Goal: Information Seeking & Learning: Learn about a topic

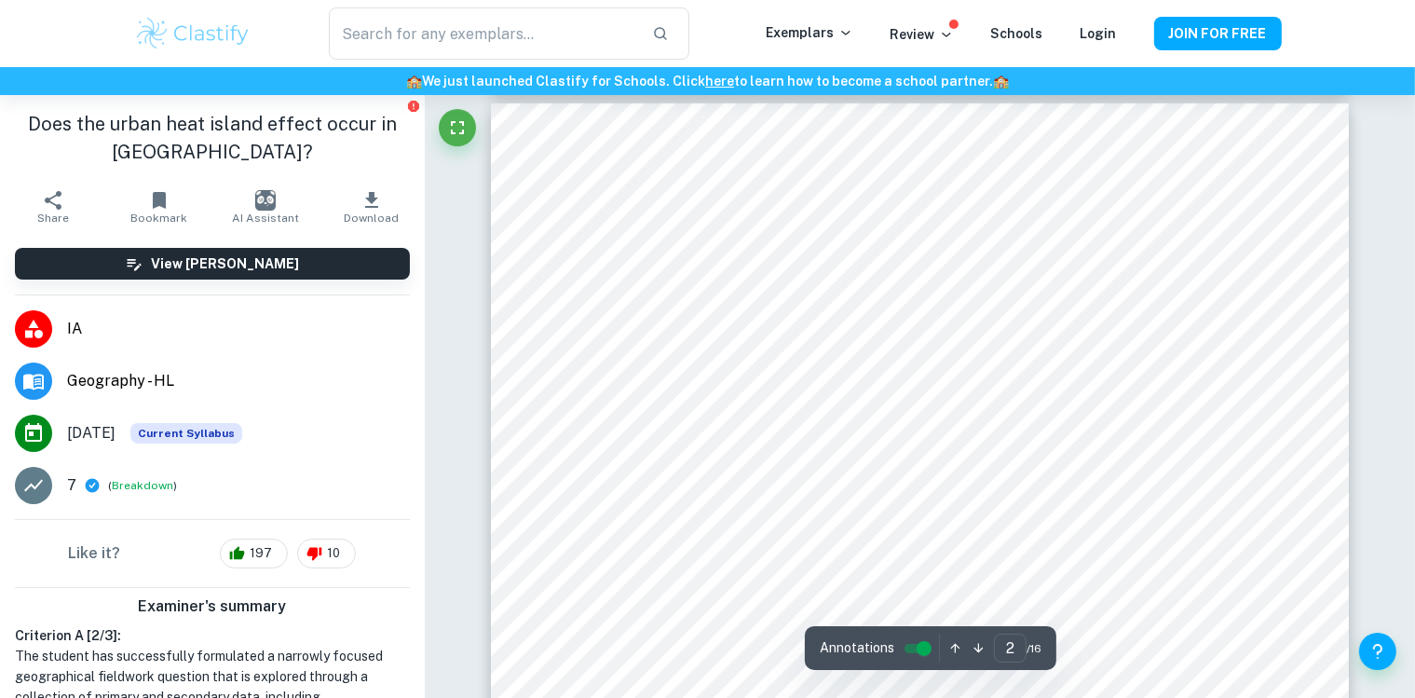
scroll to position [1628, 0]
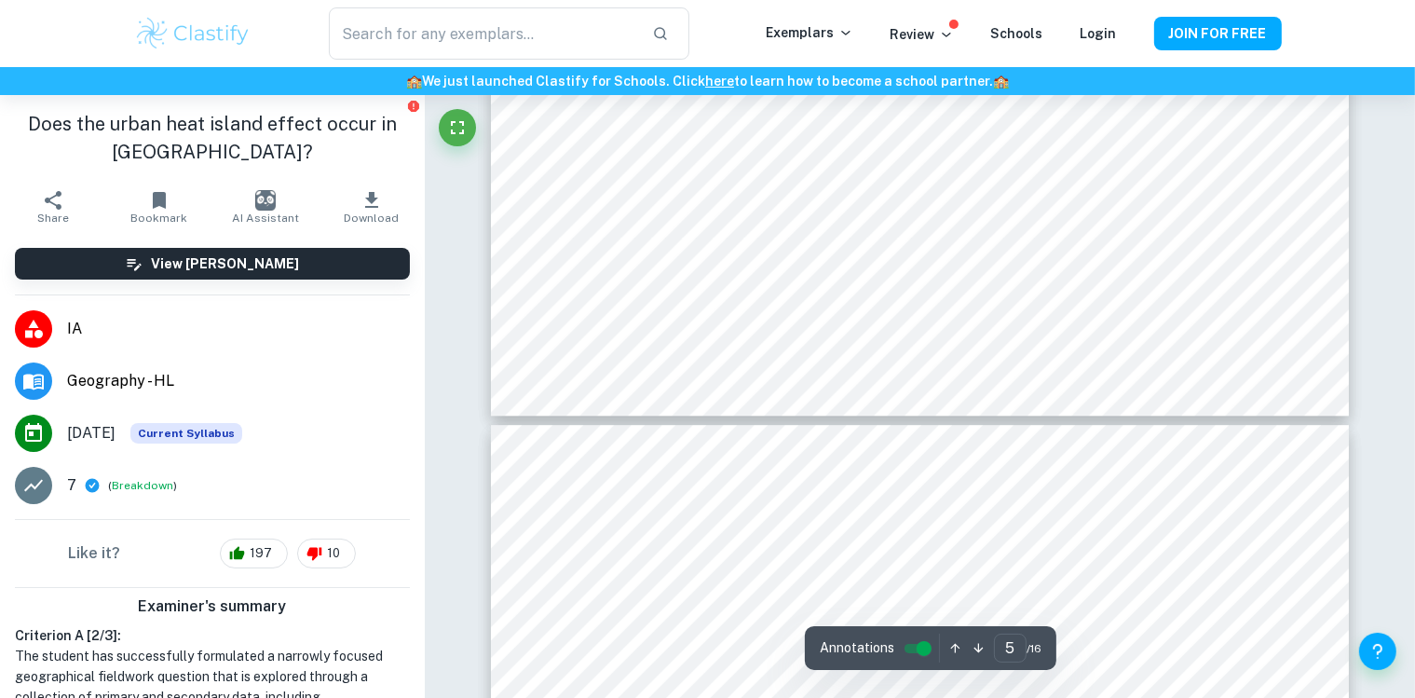
type input "6"
